Goal: Entertainment & Leisure: Consume media (video, audio)

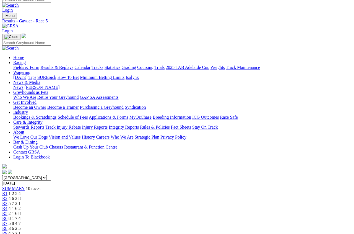
scroll to position [5, 0]
click at [72, 65] on link "Results & Replays" at bounding box center [56, 67] width 33 height 5
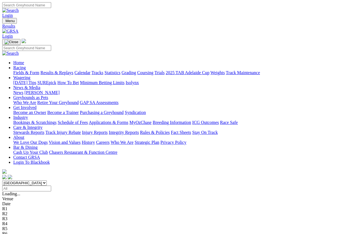
scroll to position [3, 0]
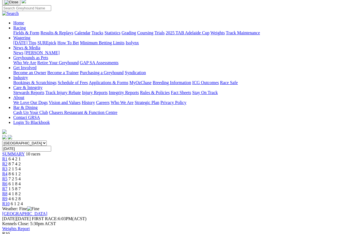
scroll to position [40, 0]
click at [21, 196] on span "4 6 2 8" at bounding box center [15, 198] width 12 height 5
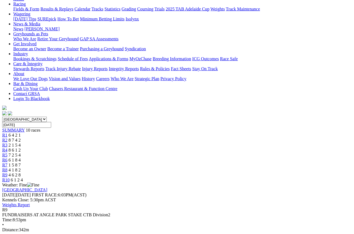
scroll to position [63, 0]
click at [21, 168] on span "4 1 8 2" at bounding box center [15, 170] width 12 height 5
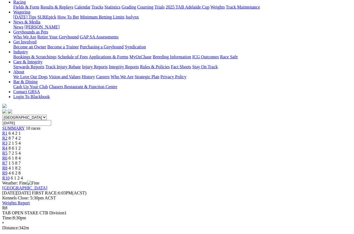
scroll to position [66, 0]
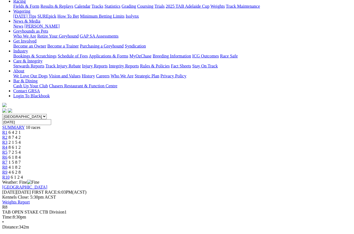
click at [21, 160] on span "1 5 8 7" at bounding box center [15, 162] width 12 height 5
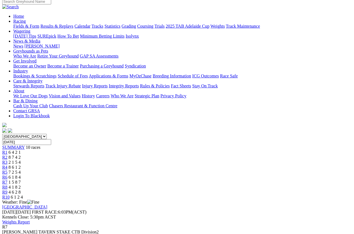
scroll to position [47, 0]
click at [7, 175] on span "R6" at bounding box center [4, 177] width 5 height 5
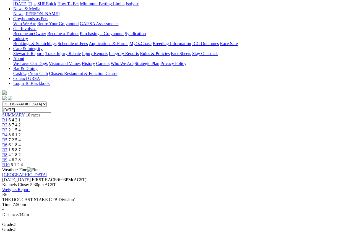
scroll to position [79, 0]
click at [7, 138] on span "R5" at bounding box center [4, 140] width 5 height 5
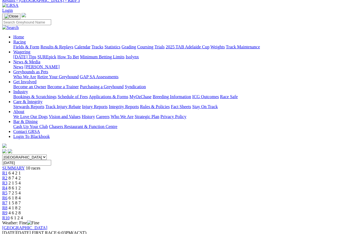
scroll to position [26, 0]
click at [7, 185] on link "R4" at bounding box center [4, 187] width 5 height 5
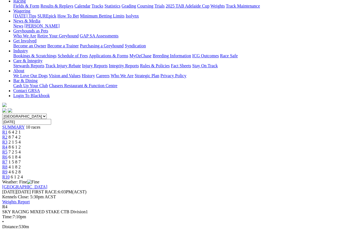
scroll to position [67, 0]
click at [7, 139] on span "R3" at bounding box center [4, 141] width 5 height 5
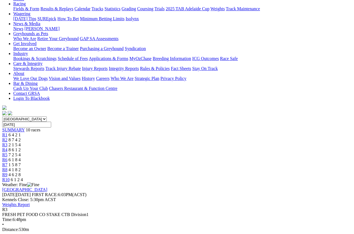
scroll to position [61, 0]
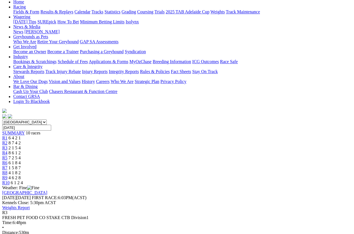
click at [7, 141] on link "R2" at bounding box center [4, 143] width 5 height 5
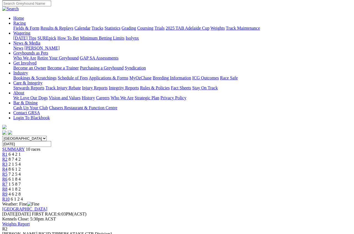
scroll to position [43, 0]
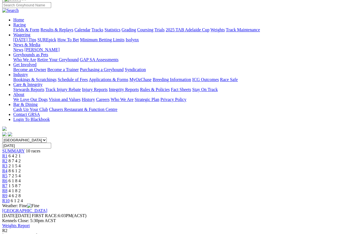
click at [7, 154] on span "R1" at bounding box center [4, 156] width 5 height 5
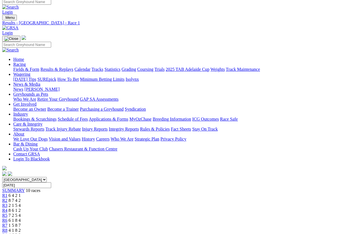
scroll to position [3, 0]
click at [73, 67] on link "Results & Replays" at bounding box center [56, 69] width 33 height 5
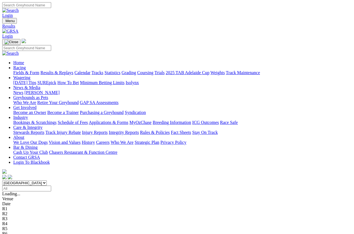
scroll to position [3, 0]
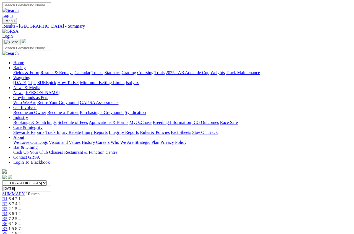
click at [7, 216] on span "R5" at bounding box center [4, 218] width 5 height 5
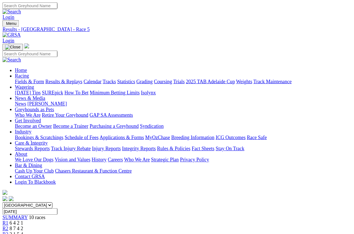
scroll to position [3, 0]
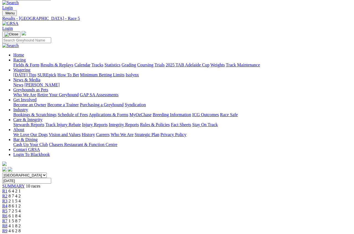
scroll to position [0, 0]
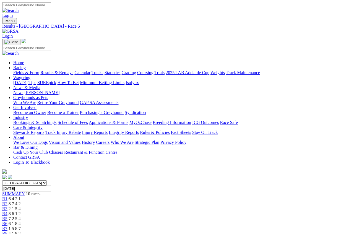
click at [7, 208] on span "R6" at bounding box center [4, 223] width 5 height 5
